Goal: Navigation & Orientation: Find specific page/section

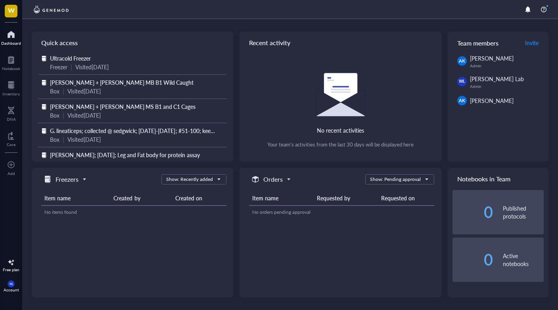
click at [82, 59] on span "Ultracold Freezer" at bounding box center [70, 58] width 41 height 8
